Goal: Find specific page/section: Find specific page/section

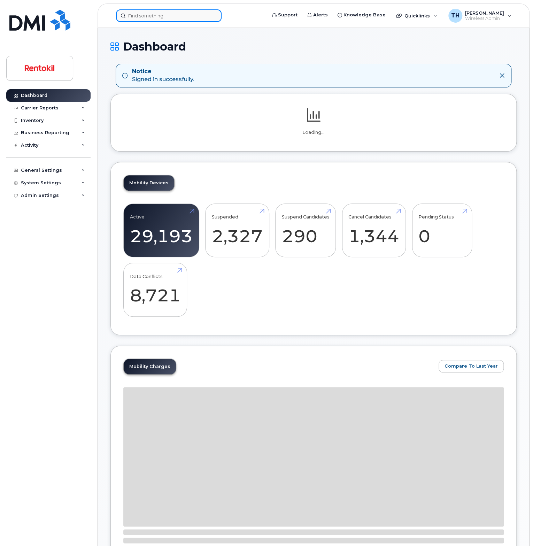
click at [151, 12] on input at bounding box center [169, 15] width 106 height 13
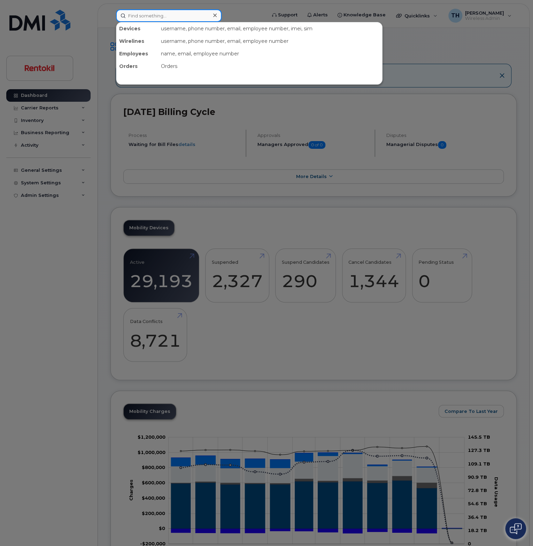
paste input "9208438679"
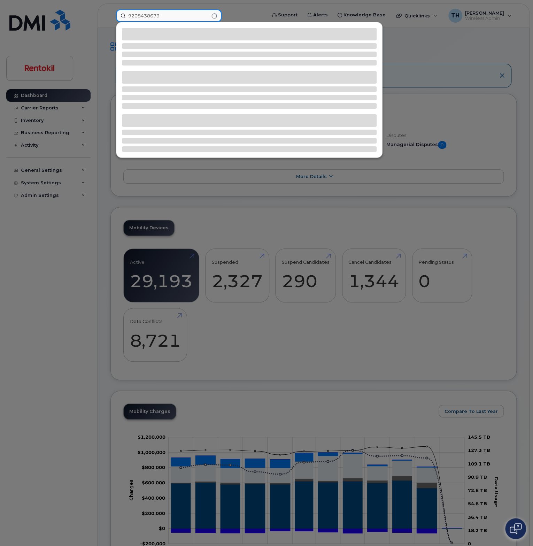
click at [169, 16] on input "9208438679" at bounding box center [169, 15] width 106 height 13
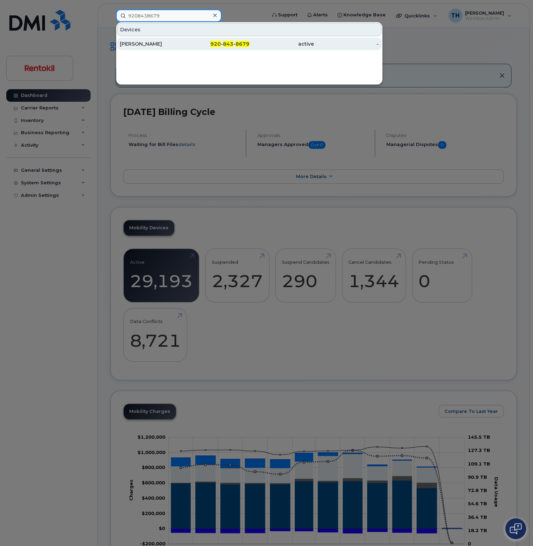
type input "9208438679"
click at [178, 45] on div "[PERSON_NAME]" at bounding box center [152, 43] width 65 height 7
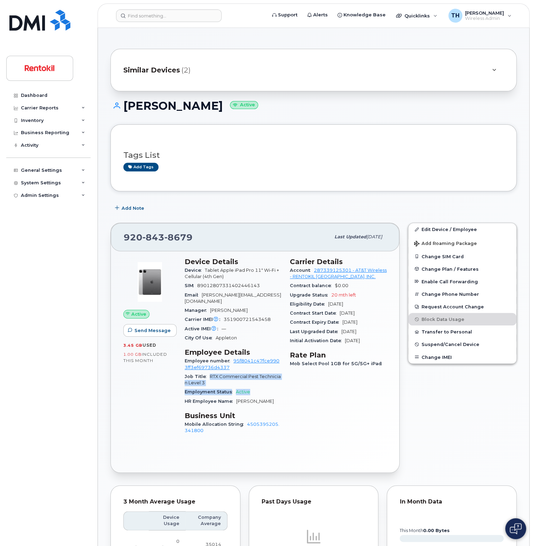
drag, startPoint x: 213, startPoint y: 371, endPoint x: 277, endPoint y: 383, distance: 64.7
click at [276, 383] on section "Employee Details Employee number 95f8041c47fce9903ff3ef69736d4337 Job Title RTX…" at bounding box center [233, 377] width 97 height 58
click at [315, 396] on div "Carrier Details Account 287339125301 - AT&T Wireless - RENTOKIL NORTH AMERICA, …" at bounding box center [338, 349] width 105 height 192
drag, startPoint x: 205, startPoint y: 295, endPoint x: 265, endPoint y: 297, distance: 60.3
click at [262, 297] on span "brian.head@rentokil-terminix.com" at bounding box center [233, 298] width 97 height 12
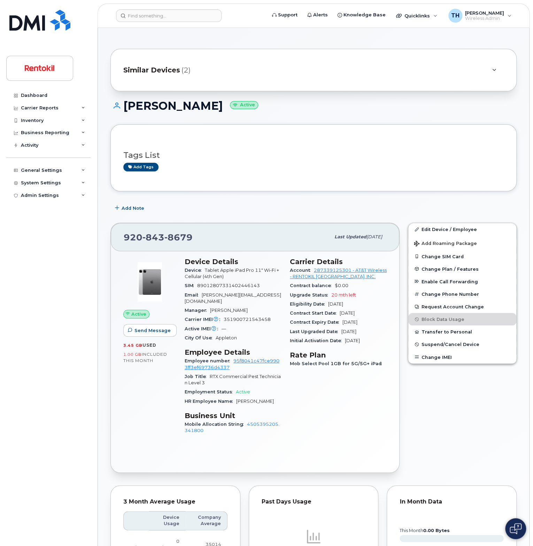
click at [265, 297] on span "brian.head@rentokil-terminix.com" at bounding box center [233, 298] width 97 height 12
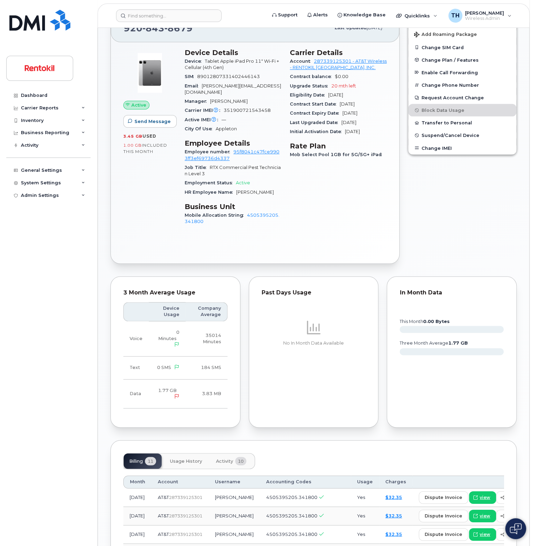
scroll to position [279, 0]
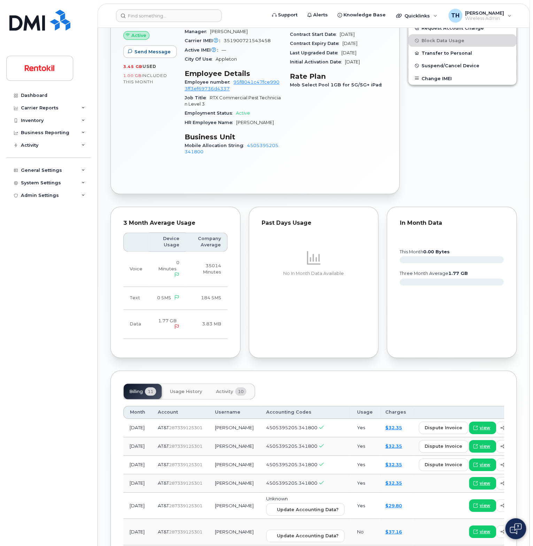
click at [223, 421] on td "[PERSON_NAME]" at bounding box center [234, 428] width 51 height 18
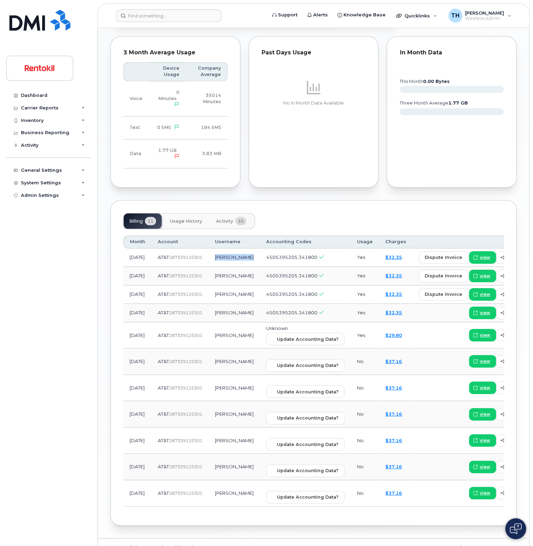
scroll to position [459, 0]
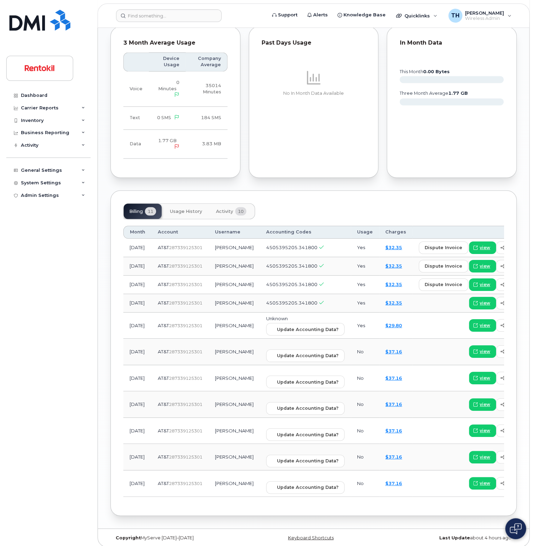
click at [216, 424] on td "Michael Cook" at bounding box center [234, 431] width 51 height 26
click at [210, 391] on td "Michael Cook" at bounding box center [234, 404] width 51 height 26
click at [209, 365] on td "Michael Cook" at bounding box center [234, 378] width 51 height 26
drag, startPoint x: 209, startPoint y: 343, endPoint x: 213, endPoint y: 348, distance: 6.3
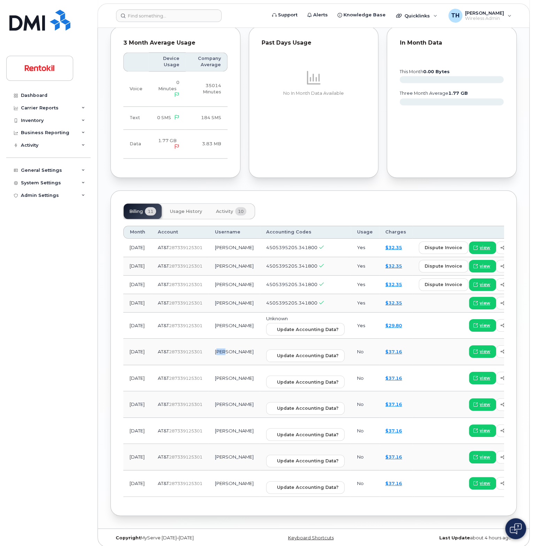
click at [216, 343] on td "Michael Cook" at bounding box center [234, 351] width 51 height 26
drag, startPoint x: 213, startPoint y: 348, endPoint x: 216, endPoint y: 337, distance: 11.3
click at [215, 347] on td "Michael Cook" at bounding box center [234, 351] width 51 height 26
drag, startPoint x: 214, startPoint y: 326, endPoint x: 218, endPoint y: 333, distance: 8.0
click at [220, 326] on td "[PERSON_NAME]" at bounding box center [234, 325] width 51 height 26
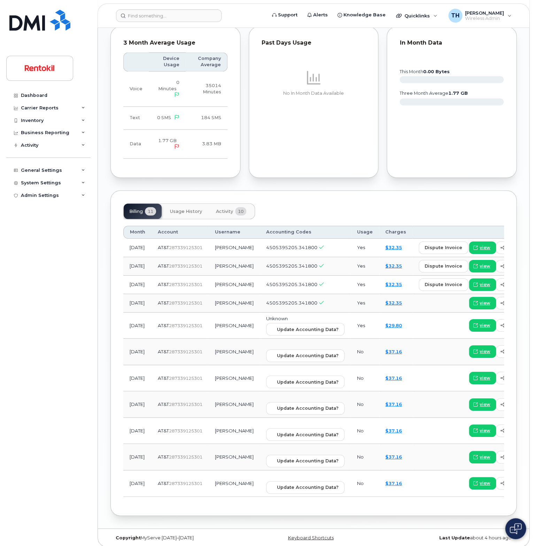
click at [219, 348] on td "Michael Cook" at bounding box center [234, 351] width 51 height 26
click at [217, 328] on td "[PERSON_NAME]" at bounding box center [234, 325] width 51 height 26
click at [219, 351] on td "Michael Cook" at bounding box center [234, 351] width 51 height 26
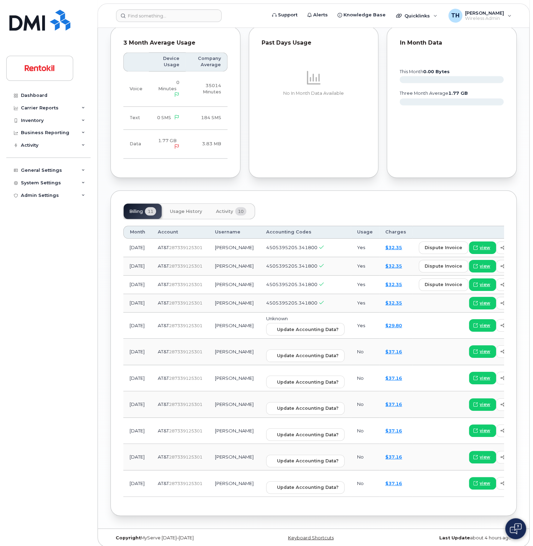
click at [219, 351] on td "Michael Cook" at bounding box center [234, 351] width 51 height 26
click at [217, 317] on td "[PERSON_NAME]" at bounding box center [234, 325] width 51 height 26
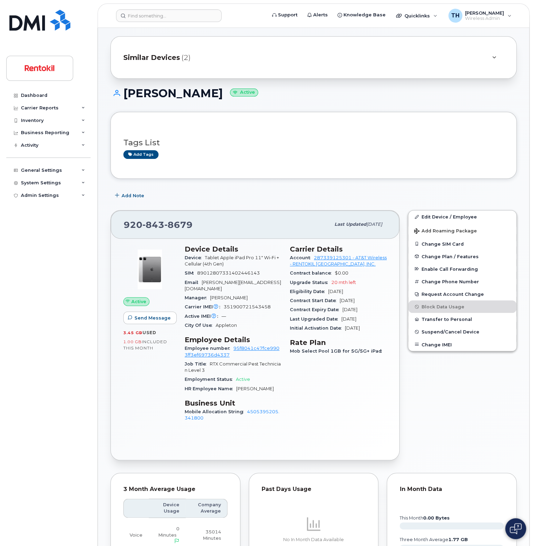
scroll to position [0, 0]
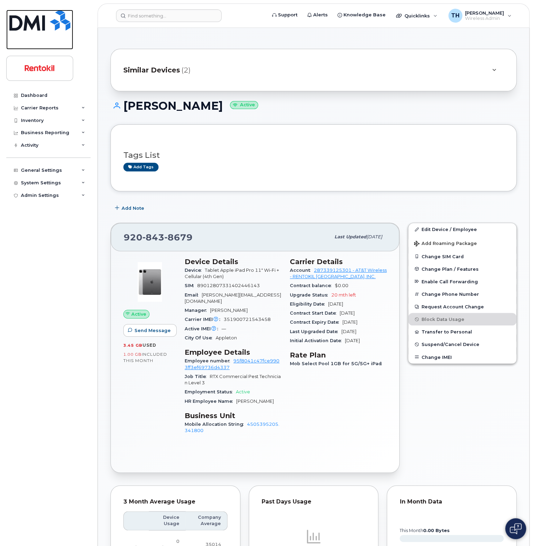
click at [43, 28] on img at bounding box center [39, 20] width 61 height 21
click at [176, 79] on div "Similar Devices (2)" at bounding box center [314, 70] width 406 height 43
click at [177, 69] on span "Similar Devices" at bounding box center [151, 70] width 57 height 10
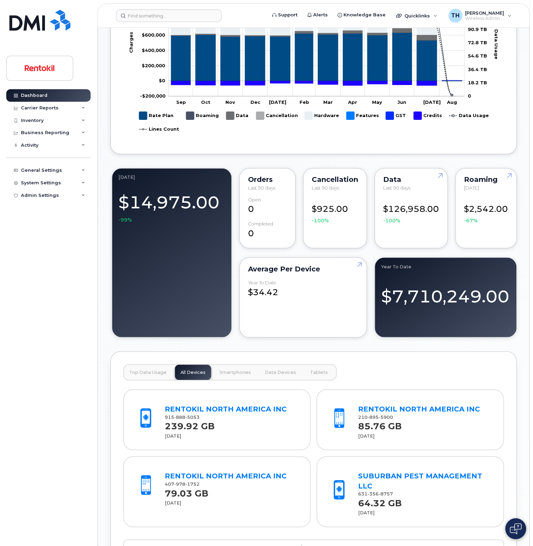
scroll to position [558, 0]
